Goal: Information Seeking & Learning: Learn about a topic

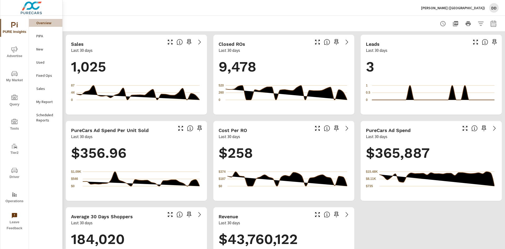
click at [11, 80] on span "My Market" at bounding box center [14, 76] width 25 height 13
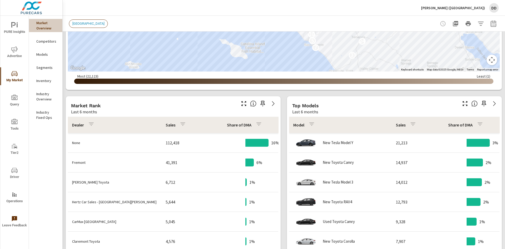
scroll to position [237, 0]
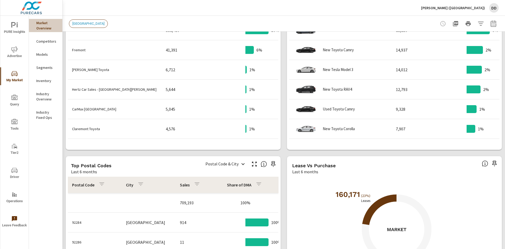
scroll to position [394, 0]
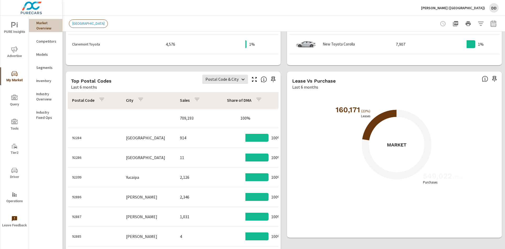
click at [224, 82] on body "PURE Insights Advertise My Market Query Tools Tier2 Driver Operations Leave Fee…" at bounding box center [252, 124] width 505 height 249
click at [162, 81] on div at bounding box center [252, 124] width 505 height 249
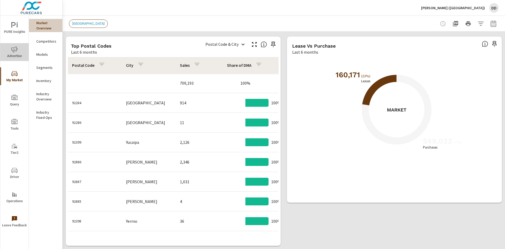
click at [16, 49] on icon "nav menu" at bounding box center [14, 49] width 6 height 6
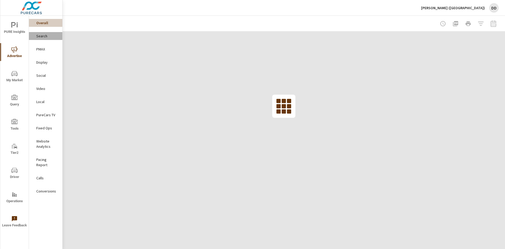
click at [43, 38] on p "Search" at bounding box center [47, 35] width 22 height 5
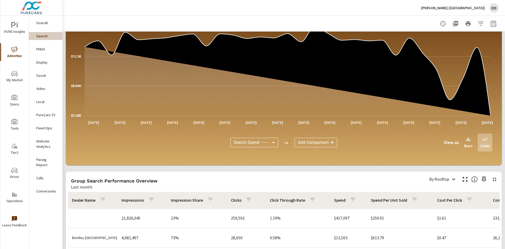
scroll to position [197, 0]
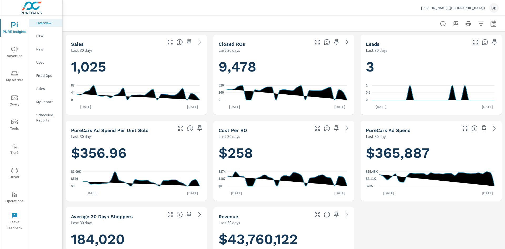
scroll to position [237, 0]
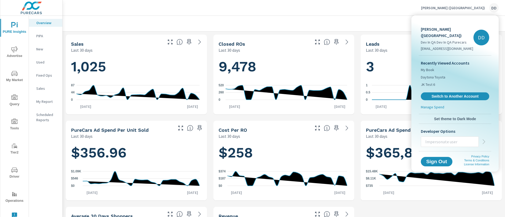
scroll to position [237, 0]
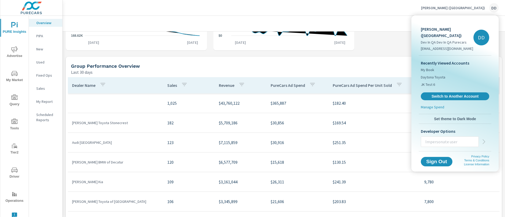
click at [360, 17] on div at bounding box center [252, 108] width 505 height 217
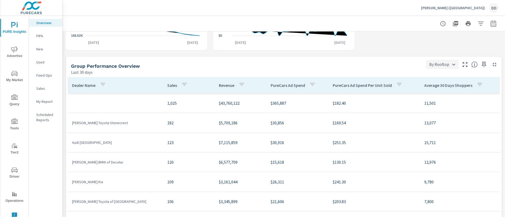
click at [435, 67] on body "PURE Insights Advertise My Market Query Tools Tier2 Driver Operations Leave Fee…" at bounding box center [252, 108] width 505 height 217
click at [414, 52] on div at bounding box center [252, 108] width 505 height 217
click at [438, 67] on body "PURE Insights Advertise My Market Query Tools Tier2 Driver Operations Leave Fee…" at bounding box center [252, 108] width 505 height 217
click at [434, 81] on li "By Subgroup" at bounding box center [437, 83] width 32 height 9
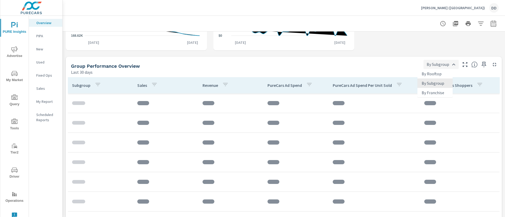
click at [429, 64] on body "PURE Insights Advertise My Market Query Tools Tier2 Driver Operations Leave Fee…" at bounding box center [252, 108] width 505 height 217
click at [440, 75] on li "By Rooftop" at bounding box center [434, 73] width 35 height 9
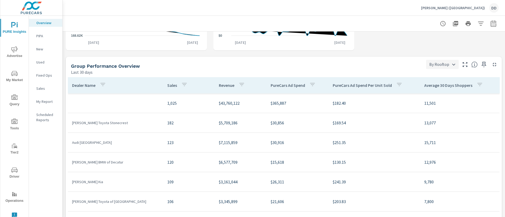
click at [438, 69] on div "Group Performance Overview Last 30 days By Rooftop By Rooftop" at bounding box center [284, 66] width 436 height 18
click at [429, 62] on body "PURE Insights Advertise My Market Query Tools Tier2 Driver Operations Leave Fee…" at bounding box center [252, 108] width 505 height 217
click at [436, 83] on li "By Subgroup" at bounding box center [437, 83] width 32 height 9
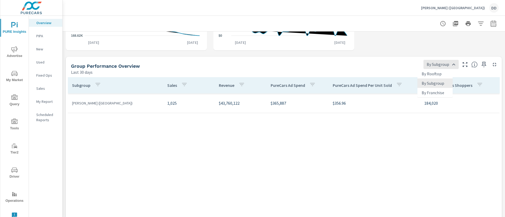
click at [430, 64] on body "PURE Insights Advertise My Market Query Tools Tier2 Driver Operations Leave Fee…" at bounding box center [252, 108] width 505 height 217
click at [432, 74] on li "By Rooftop" at bounding box center [434, 73] width 35 height 9
type input "By Rooftop"
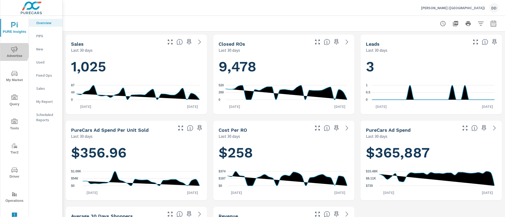
click at [7, 51] on span "Advertise" at bounding box center [14, 52] width 25 height 13
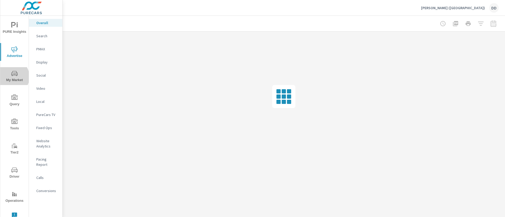
click at [10, 77] on span "My Market" at bounding box center [14, 76] width 25 height 13
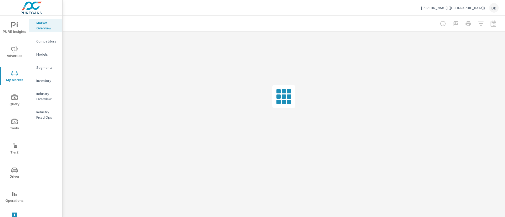
click at [38, 75] on nav "Market Overview Competitors Models Segments Inventory Industry Overview Industr…" at bounding box center [45, 72] width 33 height 113
click at [40, 80] on p "Inventory" at bounding box center [47, 80] width 22 height 5
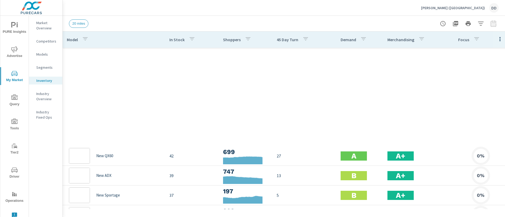
scroll to position [197, 0]
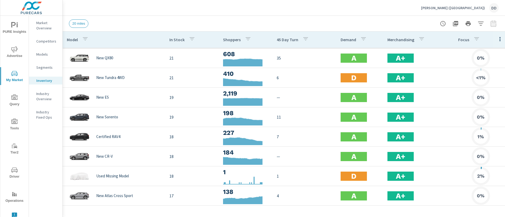
scroll to position [538, 0]
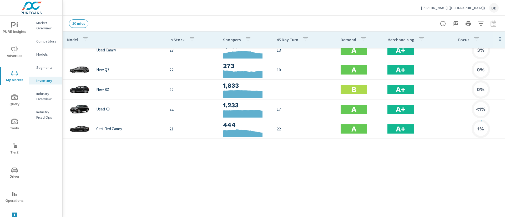
scroll to position [223, 0]
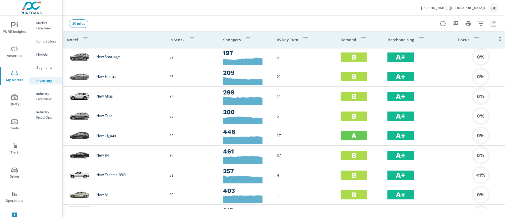
scroll to position [158, 0]
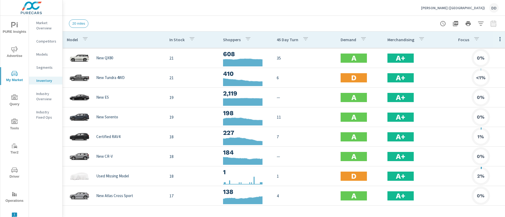
scroll to position [538, 0]
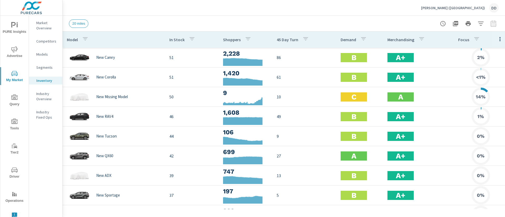
click at [17, 51] on span "Advertise" at bounding box center [14, 52] width 25 height 13
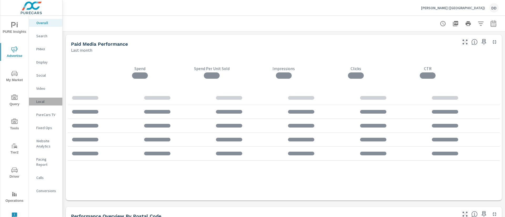
click at [50, 99] on div "Local" at bounding box center [45, 102] width 33 height 8
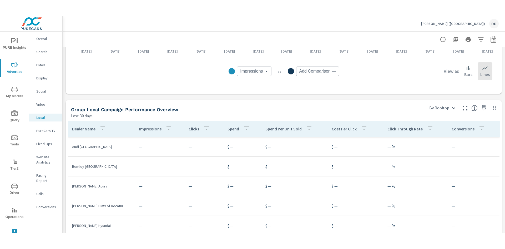
scroll to position [158, 0]
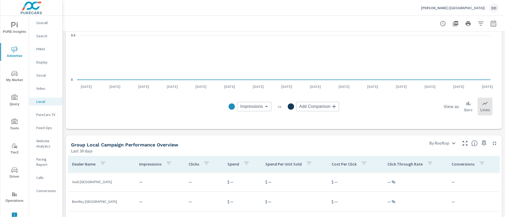
click at [49, 113] on p "PureCars TV" at bounding box center [47, 114] width 22 height 5
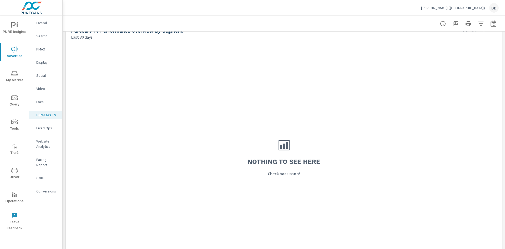
scroll to position [688, 0]
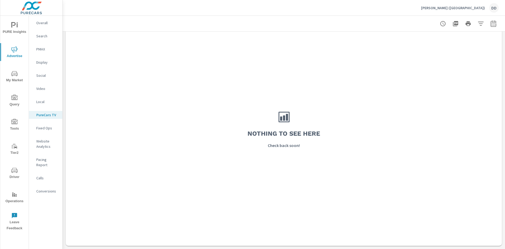
click at [44, 126] on p "Fixed Ops" at bounding box center [47, 127] width 22 height 5
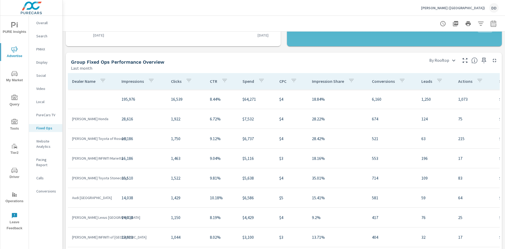
scroll to position [197, 0]
click at [21, 30] on span "PURE Insights" at bounding box center [14, 28] width 25 height 13
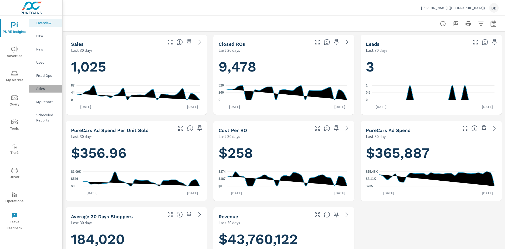
click at [38, 88] on p "Sales" at bounding box center [47, 88] width 22 height 5
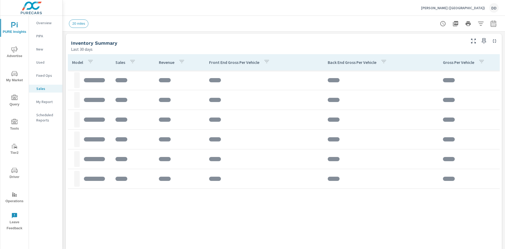
scroll to position [158, 0]
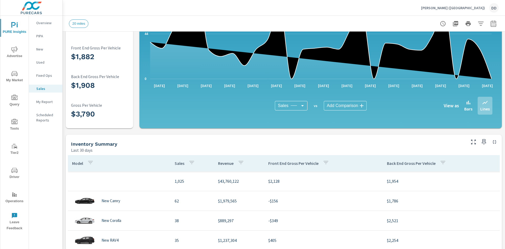
scroll to position [118, 0]
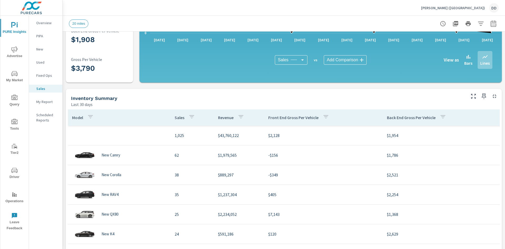
click at [396, 97] on div "Inventory Summary" at bounding box center [268, 98] width 394 height 6
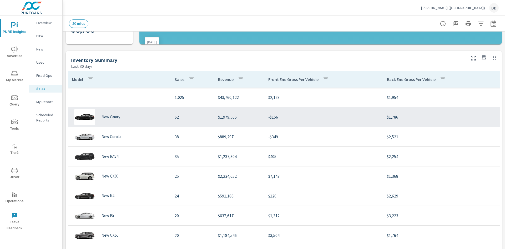
scroll to position [158, 0]
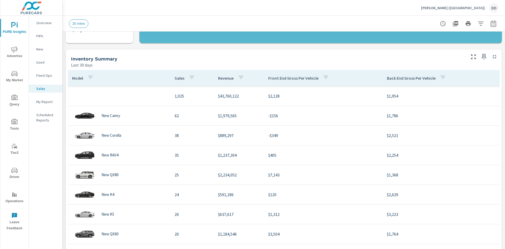
click at [14, 82] on span "My Market" at bounding box center [14, 76] width 25 height 13
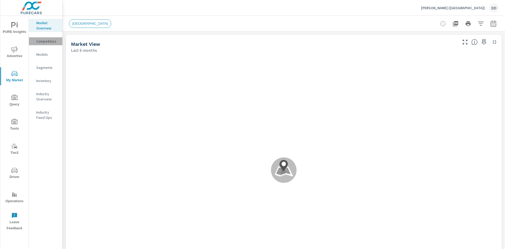
click at [45, 39] on p "Competitors" at bounding box center [47, 41] width 22 height 5
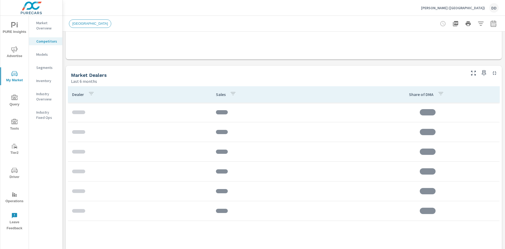
scroll to position [237, 0]
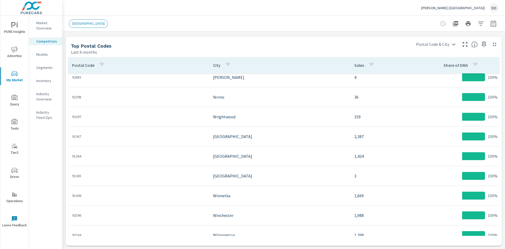
scroll to position [158, 0]
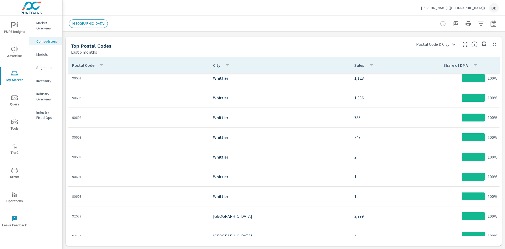
scroll to position [552, 0]
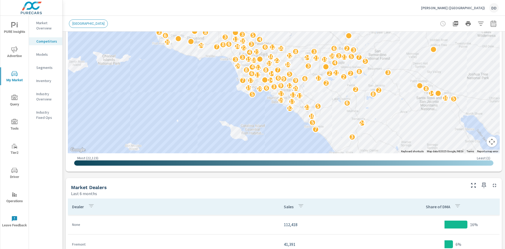
scroll to position [39, 0]
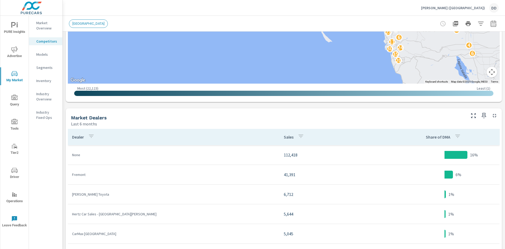
scroll to position [236, 0]
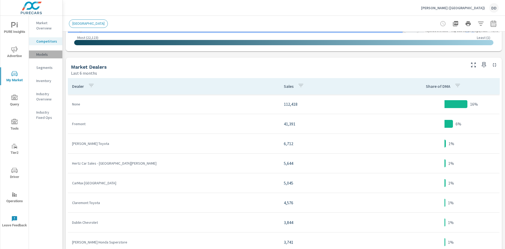
click at [45, 54] on p "Models" at bounding box center [47, 54] width 22 height 5
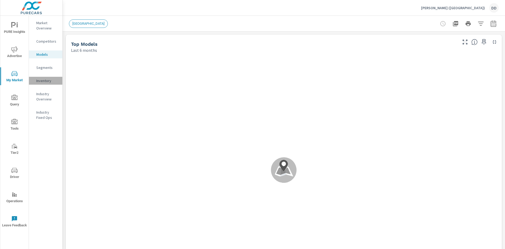
click at [47, 77] on div "Inventory" at bounding box center [45, 81] width 33 height 8
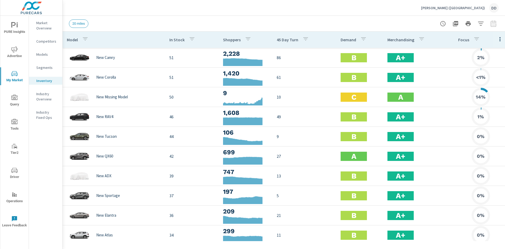
click at [47, 66] on p "Segments" at bounding box center [47, 67] width 22 height 5
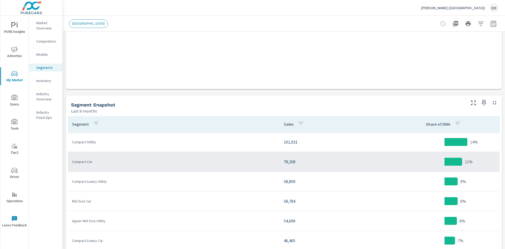
scroll to position [237, 0]
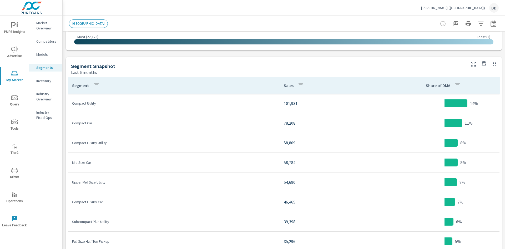
click at [52, 81] on p "Inventory" at bounding box center [47, 80] width 22 height 5
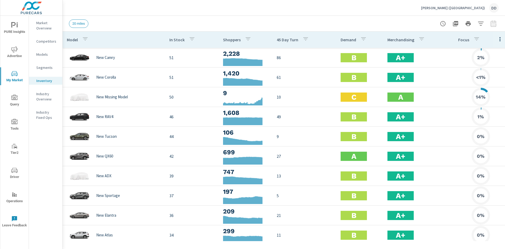
click at [43, 95] on p "Industry Overview" at bounding box center [47, 96] width 22 height 11
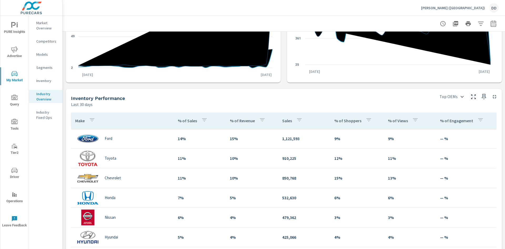
scroll to position [158, 0]
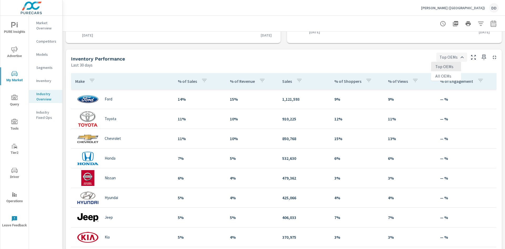
click at [456, 57] on body "PURE Insights Advertise My Market Query Tools Tier2 Driver Operations Leave Fee…" at bounding box center [252, 124] width 505 height 249
click at [395, 60] on div at bounding box center [252, 124] width 505 height 249
click at [448, 58] on body "PURE Insights Advertise My Market Query Tools Tier2 Driver Operations Leave Fee…" at bounding box center [252, 124] width 505 height 249
click at [440, 76] on li "All OEMs" at bounding box center [446, 75] width 30 height 9
type input "All OEMs"
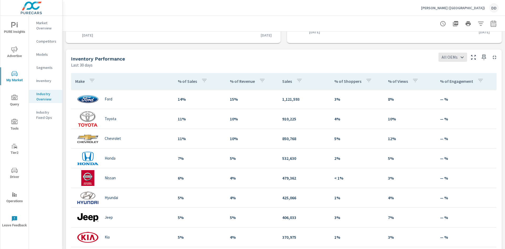
click at [20, 52] on span "Advertise" at bounding box center [14, 52] width 25 height 13
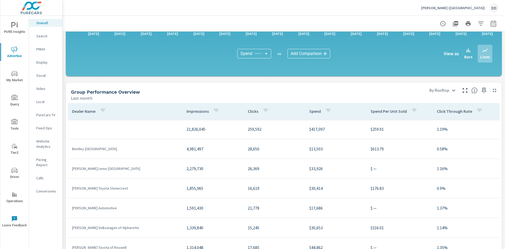
scroll to position [552, 0]
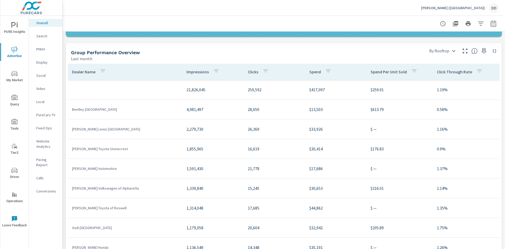
click at [374, 55] on div "Group Performance Overview" at bounding box center [246, 52] width 351 height 6
click at [45, 90] on p "Video" at bounding box center [47, 88] width 22 height 5
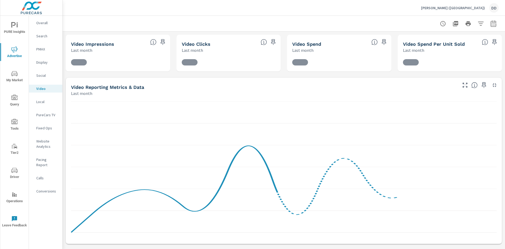
scroll to position [237, 0]
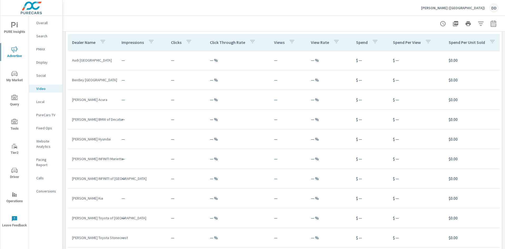
click at [37, 22] on p "Overall" at bounding box center [47, 22] width 22 height 5
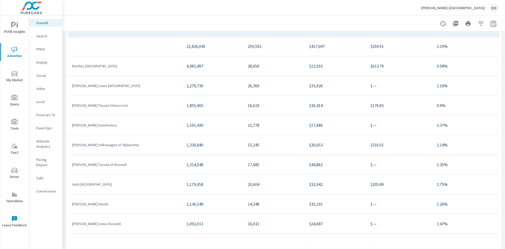
scroll to position [631, 0]
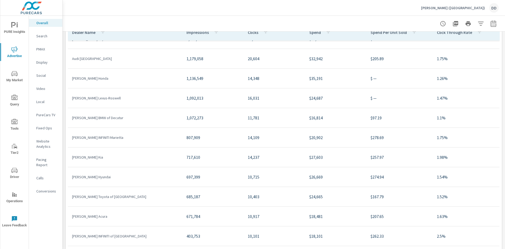
scroll to position [552, 0]
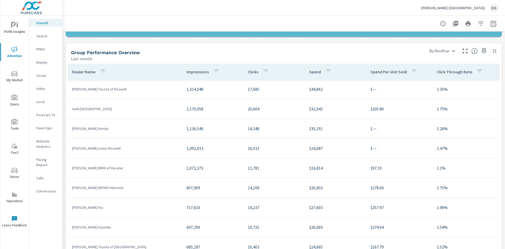
scroll to position [12, 0]
click at [439, 54] on body "PURE Insights Advertise My Market Query Tools Tier2 Driver Operations Leave Fee…" at bounding box center [252, 124] width 505 height 249
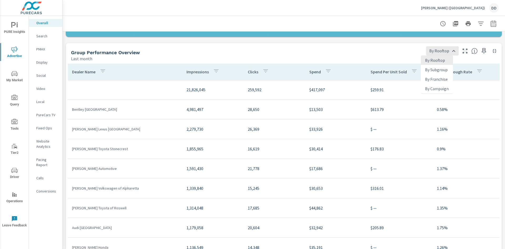
click at [436, 92] on li "By Campaign" at bounding box center [437, 88] width 32 height 9
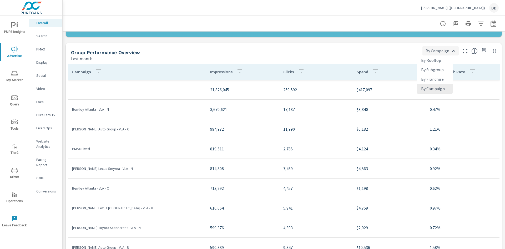
click at [433, 51] on body "PURE Insights Advertise My Market Query Tools Tier2 Driver Operations Leave Fee…" at bounding box center [252, 124] width 505 height 249
click at [439, 62] on li "By Rooftop" at bounding box center [435, 59] width 36 height 9
type input "By Rooftop"
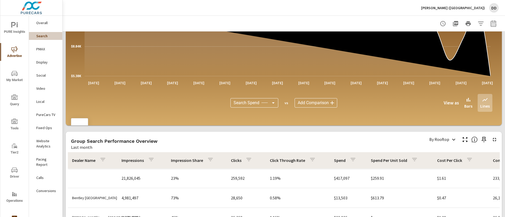
scroll to position [197, 0]
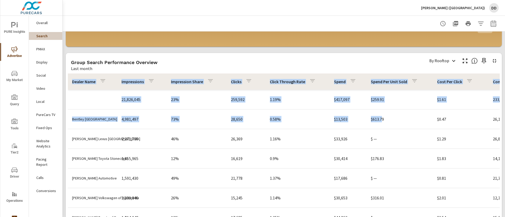
drag, startPoint x: 67, startPoint y: 53, endPoint x: 382, endPoint y: 123, distance: 322.6
click at [382, 123] on div "Search Impressions Last month 21,826,045 Search Clicks Last month 259,592 Searc…" at bounding box center [284, 71] width 442 height 474
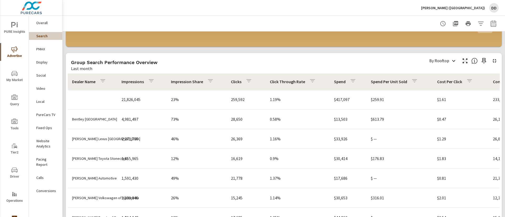
click at [329, 56] on div "Group Search Performance Overview Last month" at bounding box center [245, 62] width 358 height 19
click at [448, 65] on body "PURE Insights Advertise My Market Query Tools Tier2 Driver Operations Leave Fee…" at bounding box center [252, 108] width 505 height 217
click at [300, 64] on div at bounding box center [252, 108] width 505 height 217
click at [44, 64] on p "Display" at bounding box center [47, 62] width 22 height 5
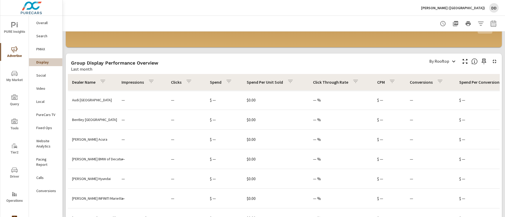
scroll to position [170, 0]
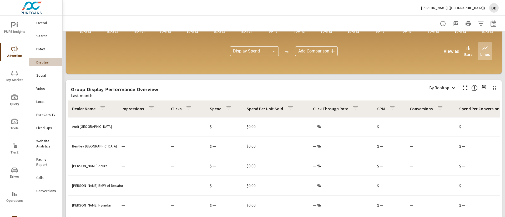
click at [238, 86] on div "Group Display Performance Overview Last month" at bounding box center [245, 89] width 358 height 19
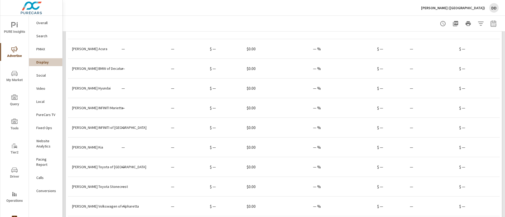
scroll to position [18, 0]
click at [52, 113] on p "PureCars TV" at bounding box center [47, 114] width 22 height 5
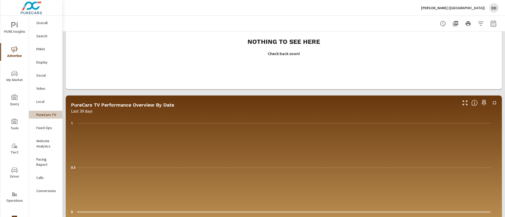
scroll to position [237, 0]
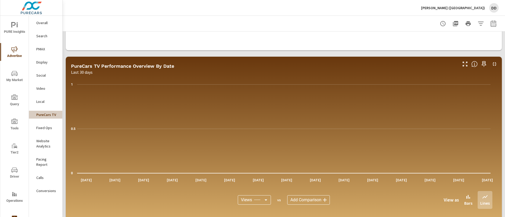
click at [46, 159] on p "Pacing Report" at bounding box center [47, 162] width 22 height 11
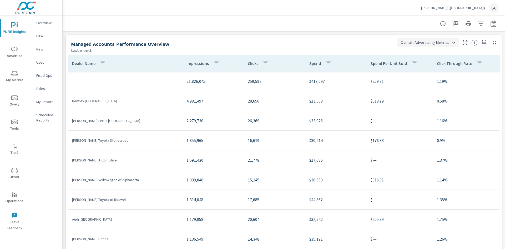
click at [419, 39] on body "PURE Insights Advertise My Market Query Tools Tier2 Driver Operations Leave Fee…" at bounding box center [252, 124] width 505 height 249
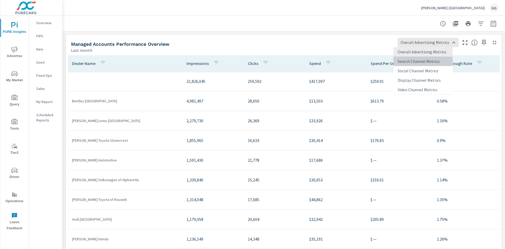
click at [418, 59] on li "Search Channel Metrics" at bounding box center [422, 61] width 59 height 9
type input "Search Channel Metrics"
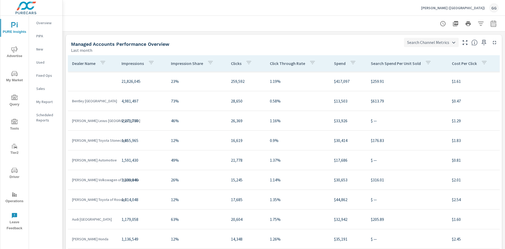
click at [417, 44] on body "PURE Insights Advertise My Market Query Tools Tier2 Driver Operations Leave Fee…" at bounding box center [252, 124] width 505 height 249
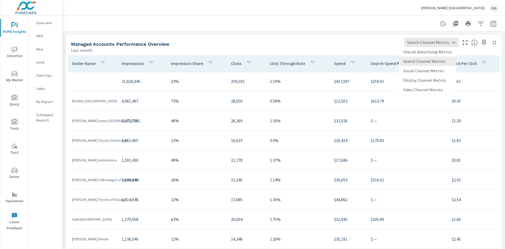
click at [389, 41] on div at bounding box center [252, 124] width 505 height 249
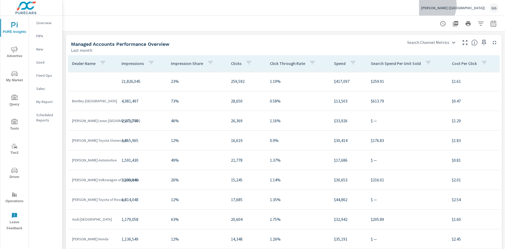
click at [474, 5] on div "[PERSON_NAME] ([GEOGRAPHIC_DATA]) GG" at bounding box center [460, 7] width 78 height 9
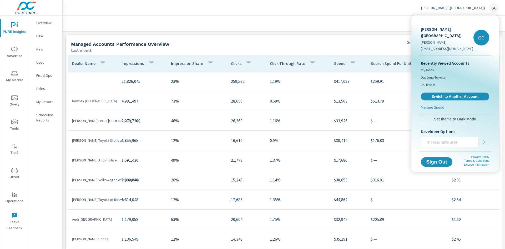
click at [441, 135] on input "text" at bounding box center [449, 142] width 57 height 14
type input "carleyp@purecars.com"
click at [426, 67] on span "My Book" at bounding box center [427, 69] width 13 height 5
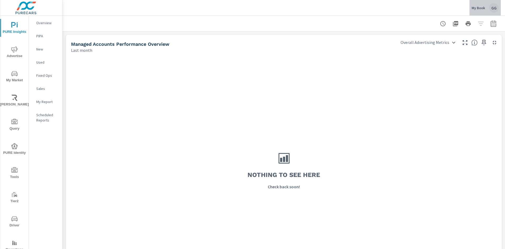
click at [477, 10] on p "My Book" at bounding box center [477, 8] width 13 height 5
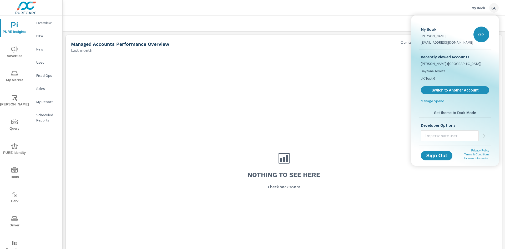
click at [445, 135] on input "text" at bounding box center [449, 136] width 57 height 14
type input "carleyp@purecars.com"
click at [488, 133] on button "button" at bounding box center [483, 135] width 11 height 11
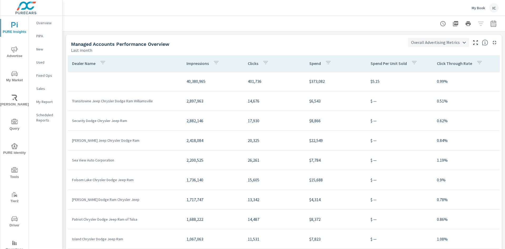
click at [438, 43] on body "PURE Insights Advertise My Market [PERSON_NAME] Query PURE Identity Tools Tier2…" at bounding box center [252, 124] width 505 height 249
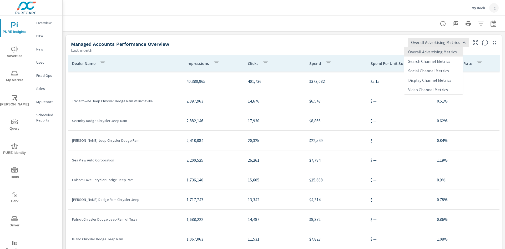
click at [429, 60] on li "Search Channel Metrics" at bounding box center [433, 61] width 59 height 9
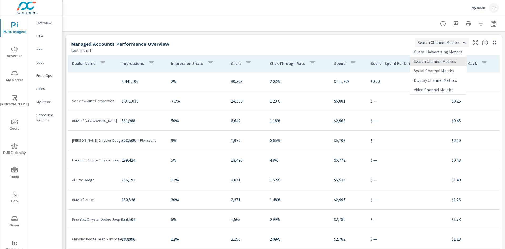
click at [429, 42] on body "PURE Insights Advertise My Market [PERSON_NAME] Query PURE Identity Tools Tier2…" at bounding box center [252, 124] width 505 height 249
click at [425, 51] on li "Overall Advertising Metrics" at bounding box center [437, 51] width 57 height 9
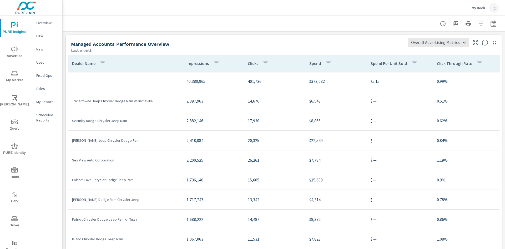
click at [294, 45] on div "Managed Accounts Performance Overview" at bounding box center [237, 44] width 333 height 6
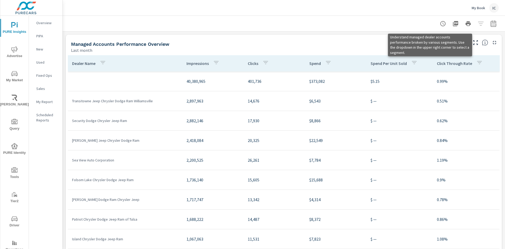
click at [484, 44] on icon at bounding box center [484, 42] width 1 height 3
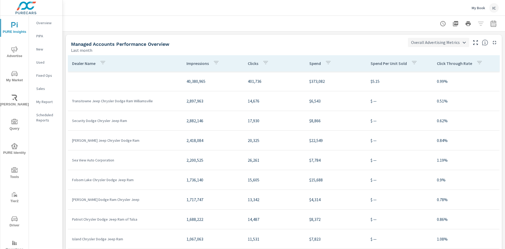
click at [444, 46] on body "PURE Insights Advertise My Market [PERSON_NAME] Query PURE Identity Tools Tier2…" at bounding box center [252, 124] width 505 height 249
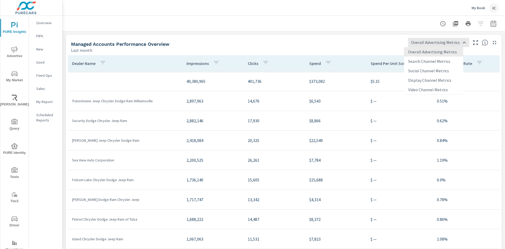
click at [440, 63] on li "Search Channel Metrics" at bounding box center [433, 61] width 59 height 9
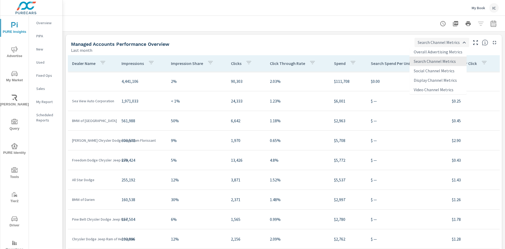
click at [425, 40] on body "PURE Insights Advertise My Market [PERSON_NAME] Query PURE Identity Tools Tier2…" at bounding box center [252, 124] width 505 height 249
click at [436, 70] on li "Social Channel Metrics" at bounding box center [437, 70] width 57 height 9
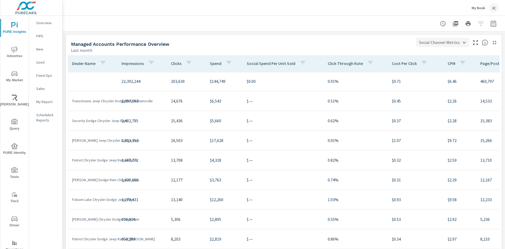
click at [429, 42] on body "PURE Insights Advertise My Market [PERSON_NAME] Query PURE Identity Tools Tier2…" at bounding box center [252, 124] width 505 height 249
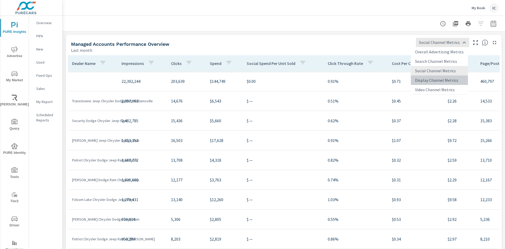
click at [440, 80] on li "Display Channel Metrics" at bounding box center [439, 79] width 57 height 9
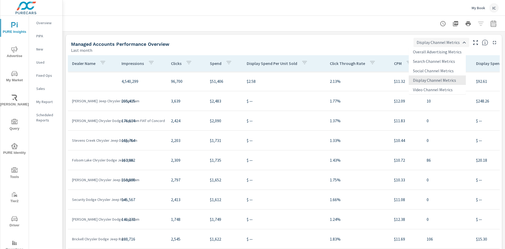
click at [435, 39] on body "PURE Insights Advertise My Market [PERSON_NAME] Query PURE Identity Tools Tier2…" at bounding box center [252, 124] width 505 height 249
click at [440, 91] on li "Video Channel Metrics" at bounding box center [437, 89] width 57 height 9
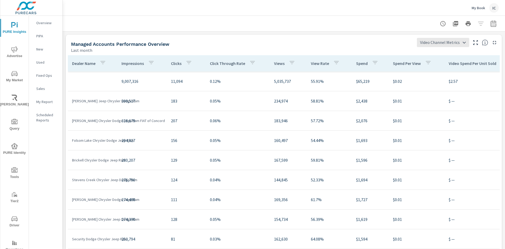
click at [96, 123] on p "[PERSON_NAME] Chrysler Dodge Jeep Ram FIAT of Concord" at bounding box center [92, 120] width 41 height 5
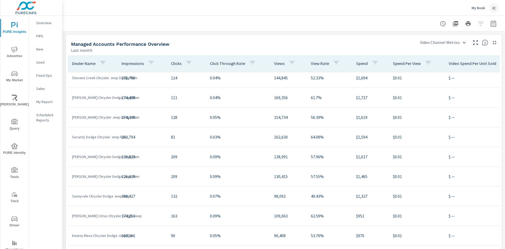
scroll to position [158, 0]
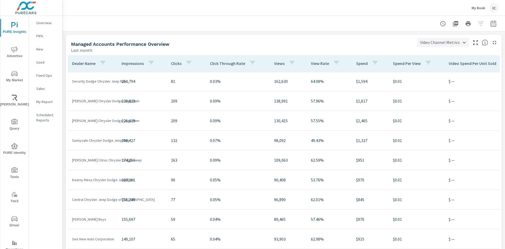
click at [434, 40] on body "PURE Insights Advertise My Market [PERSON_NAME] Query PURE Identity Tools Tier2…" at bounding box center [252, 124] width 505 height 249
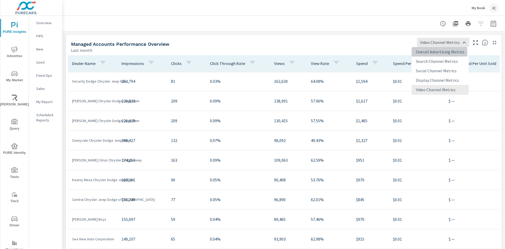
click at [433, 53] on li "Overall Advertising Metrics" at bounding box center [439, 51] width 57 height 9
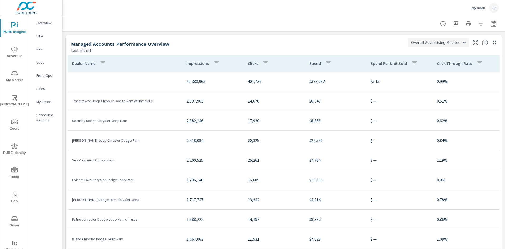
click at [422, 40] on body "PURE Insights Advertise My Market [PERSON_NAME] Query PURE Identity Tools Tier2…" at bounding box center [252, 124] width 505 height 249
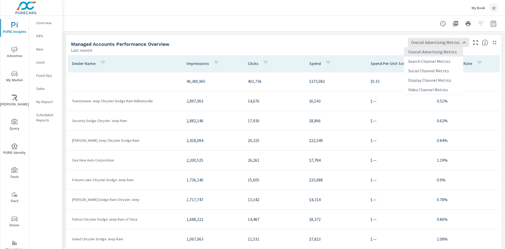
click at [428, 59] on li "Search Channel Metrics" at bounding box center [433, 61] width 59 height 9
type input "Search Channel Metrics"
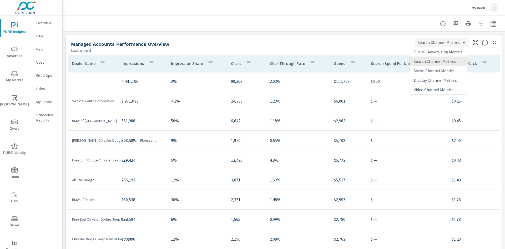
click at [428, 46] on body "PURE Insights Advertise My Market [PERSON_NAME] Query PURE Identity Tools Tier2…" at bounding box center [252, 124] width 505 height 249
click at [320, 45] on div at bounding box center [252, 124] width 505 height 249
